Goal: Information Seeking & Learning: Learn about a topic

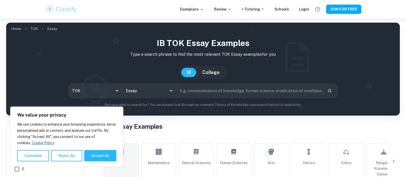
scroll to position [190, 0]
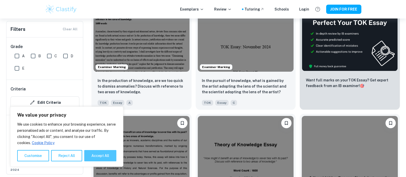
click at [89, 153] on button "Accept All" at bounding box center [100, 155] width 32 height 11
checkbox input "true"
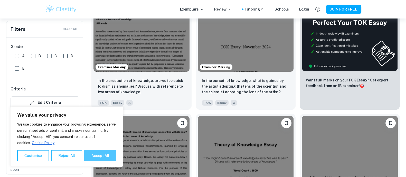
checkbox input "true"
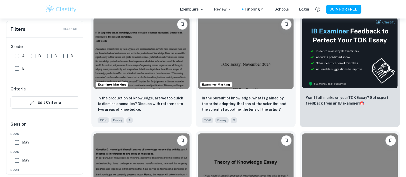
scroll to position [152, 0]
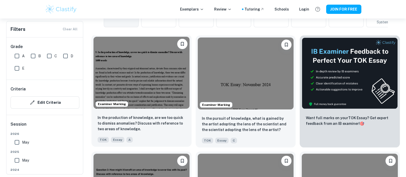
click at [132, 73] on img at bounding box center [142, 73] width 96 height 72
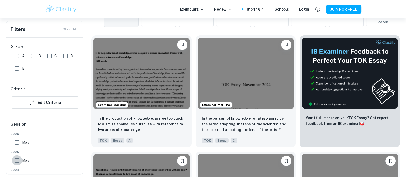
click at [18, 160] on input "May" at bounding box center [17, 160] width 10 height 10
checkbox input "true"
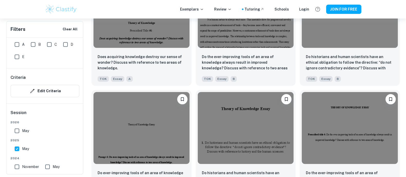
scroll to position [575, 0]
click at [143, 42] on img at bounding box center [142, 11] width 96 height 72
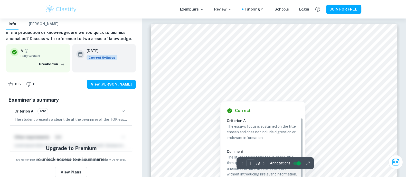
scroll to position [16, 0]
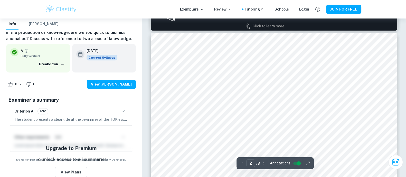
type input "1"
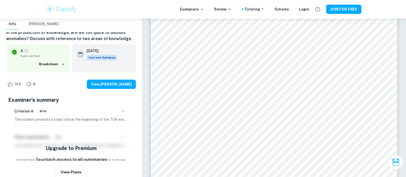
scroll to position [53, 0]
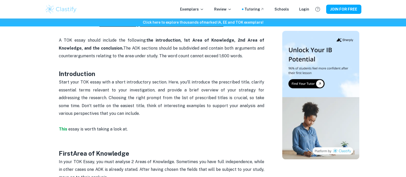
scroll to position [244, 0]
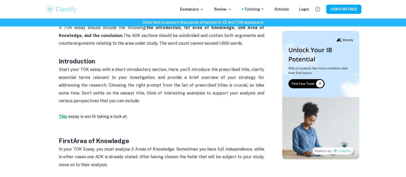
click at [66, 114] on strong "This" at bounding box center [63, 116] width 8 height 5
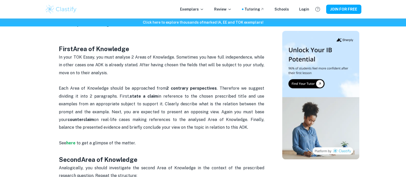
scroll to position [337, 0]
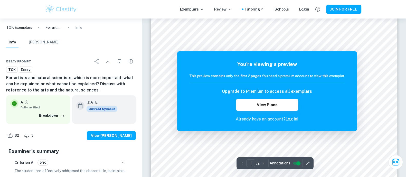
scroll to position [41, 0]
